Goal: Navigation & Orientation: Find specific page/section

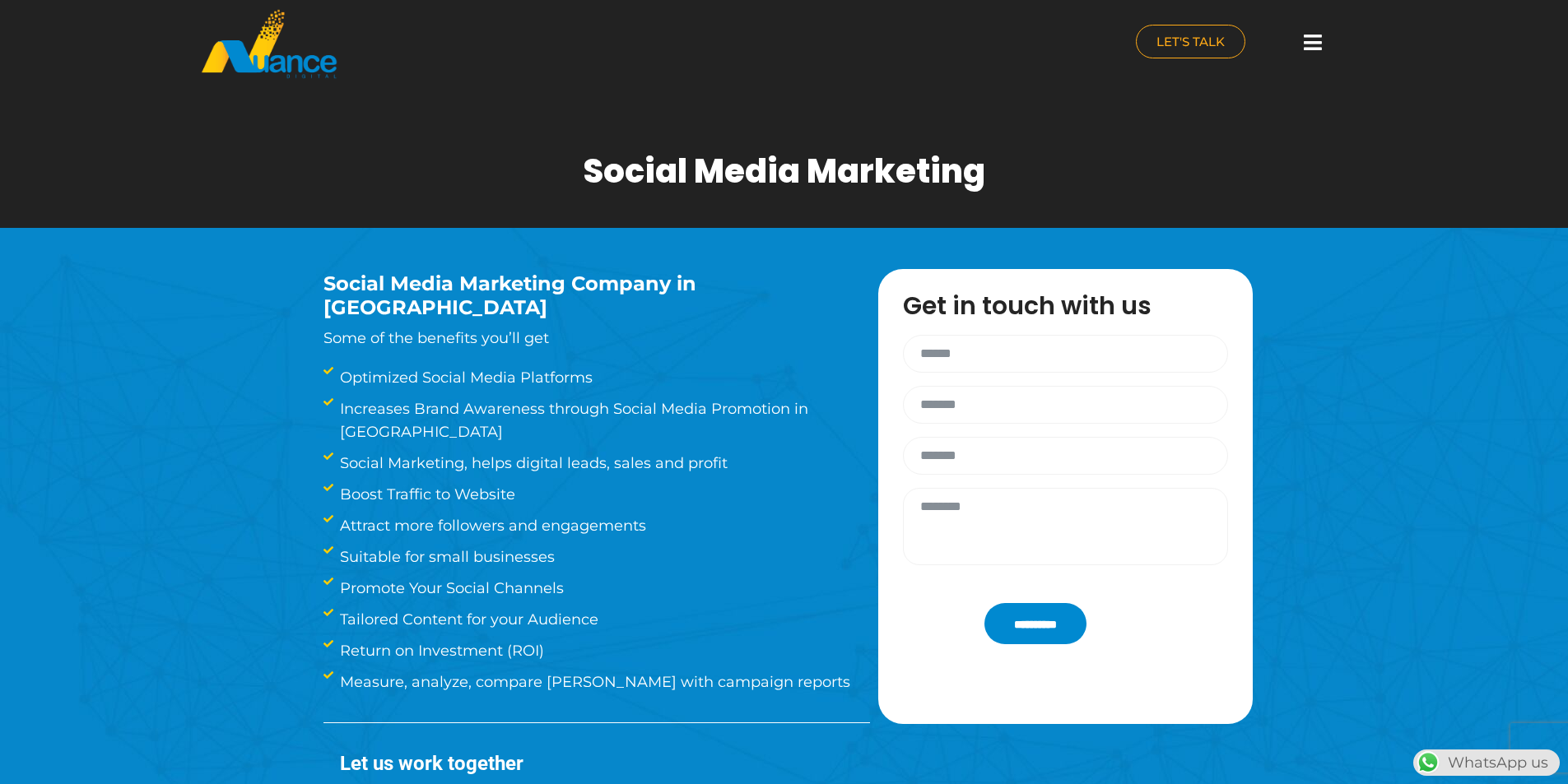
click at [1303, 34] on div at bounding box center [1312, 42] width 32 height 36
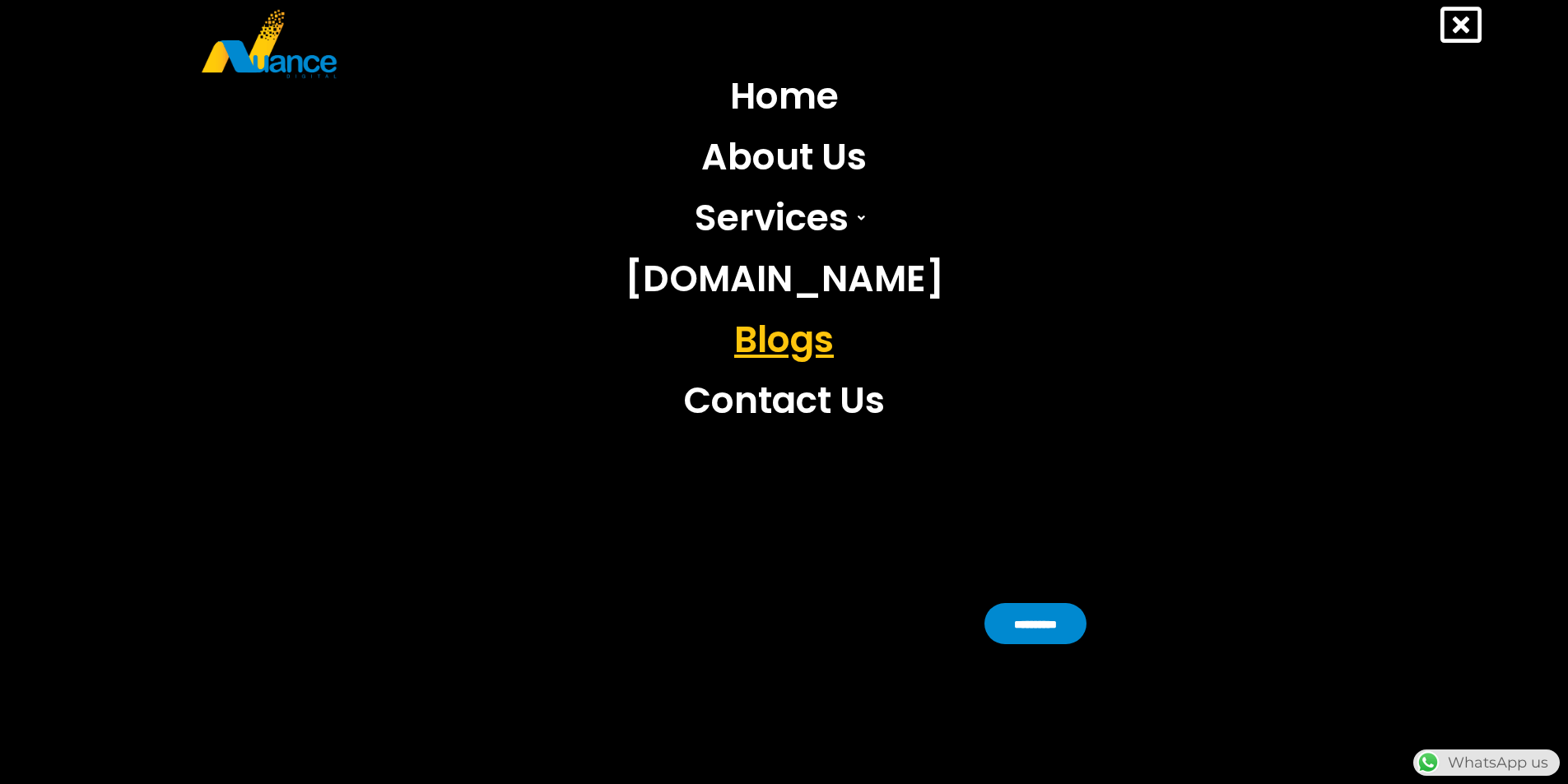
click at [799, 332] on link "Blogs" at bounding box center [784, 340] width 345 height 61
